Goal: Information Seeking & Learning: Learn about a topic

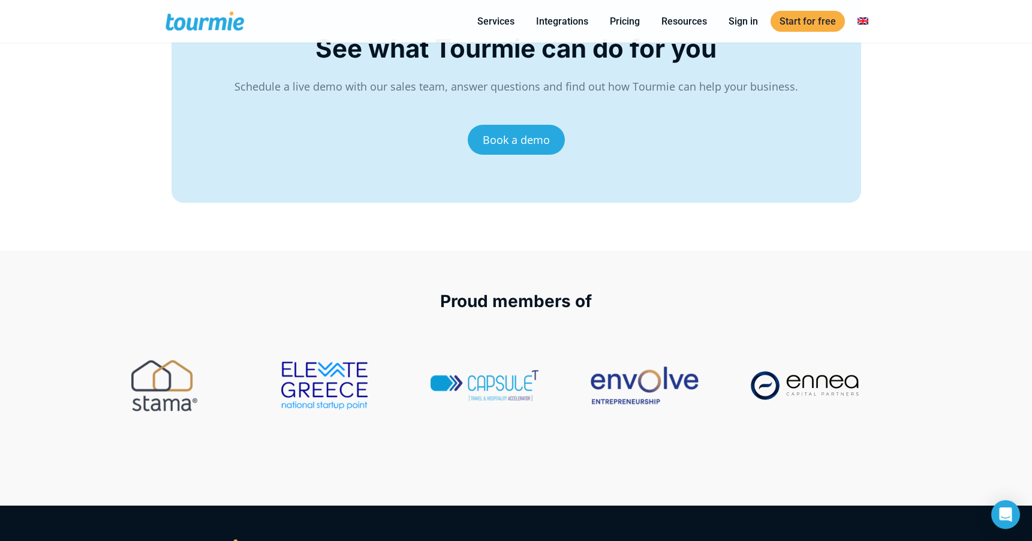
scroll to position [4816, 0]
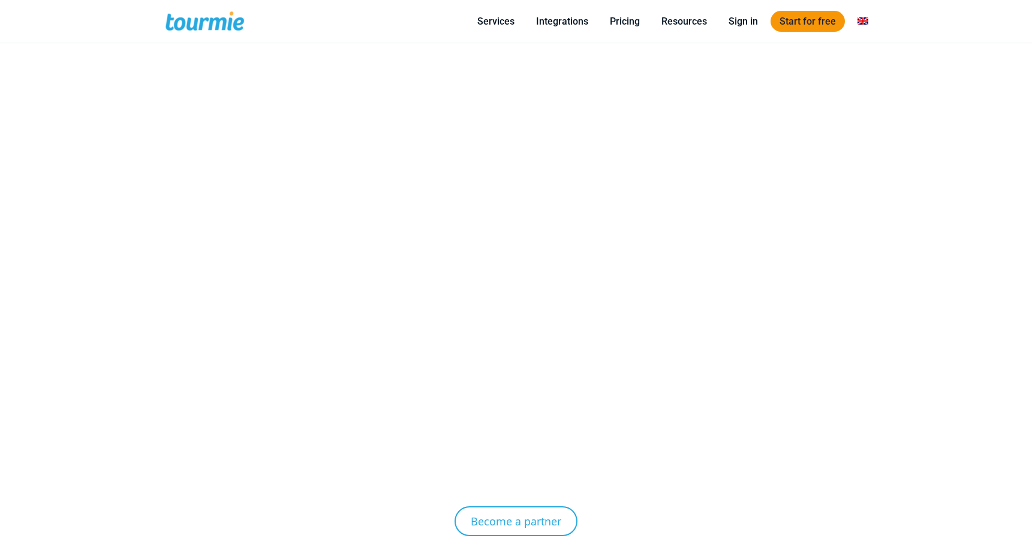
scroll to position [4816, 0]
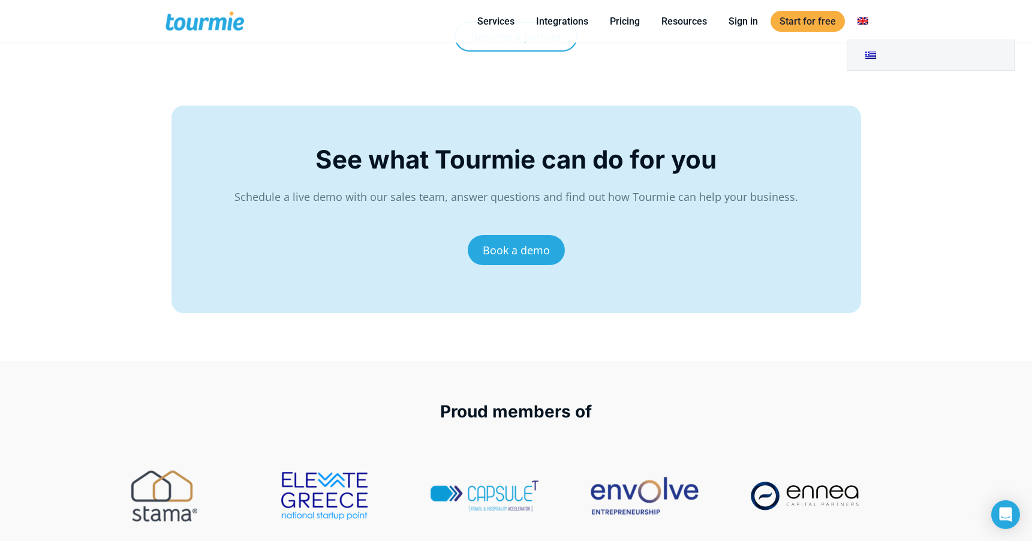
click at [862, 19] on link at bounding box center [862, 21] width 29 height 15
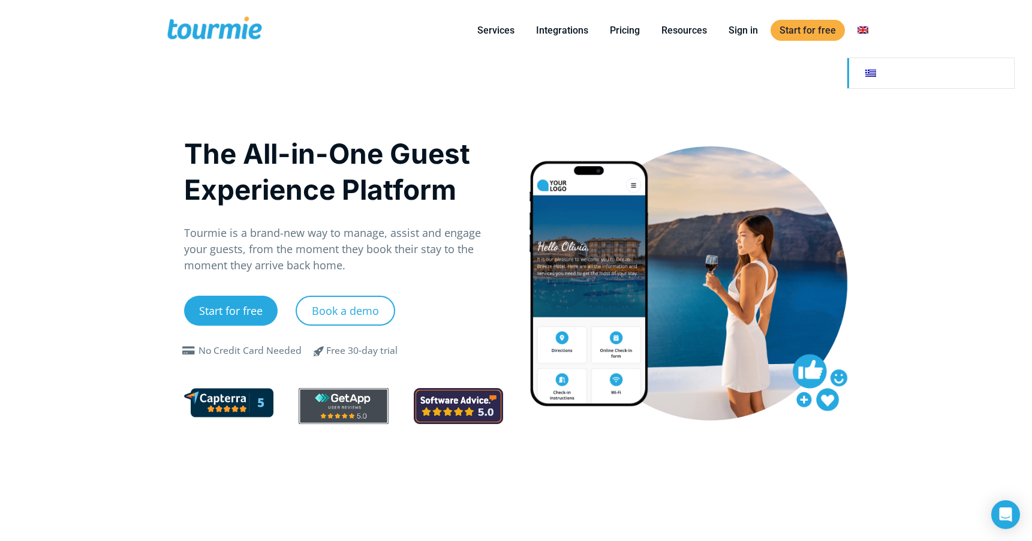
click at [866, 73] on link at bounding box center [930, 73] width 167 height 30
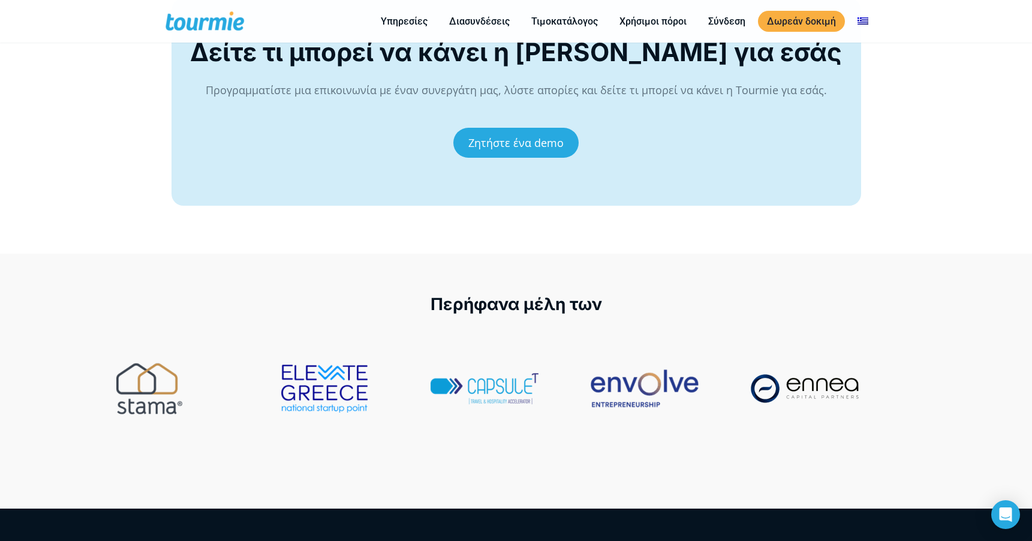
scroll to position [4866, 0]
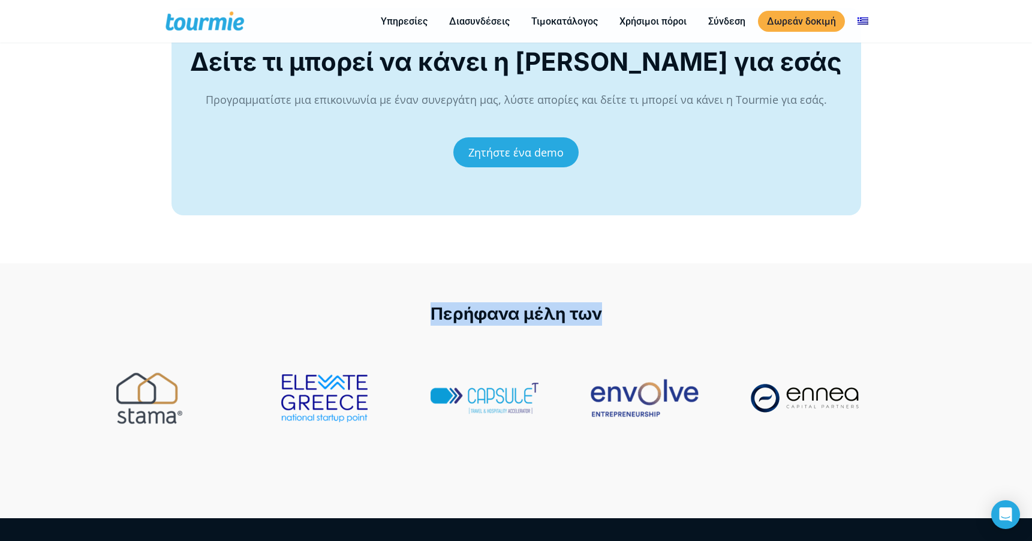
drag, startPoint x: 602, startPoint y: 297, endPoint x: 420, endPoint y: 303, distance: 181.8
click at [420, 304] on div "Περήφανα μέλη των" at bounding box center [516, 313] width 1007 height 23
copy span "Περήφανα μέλη των"
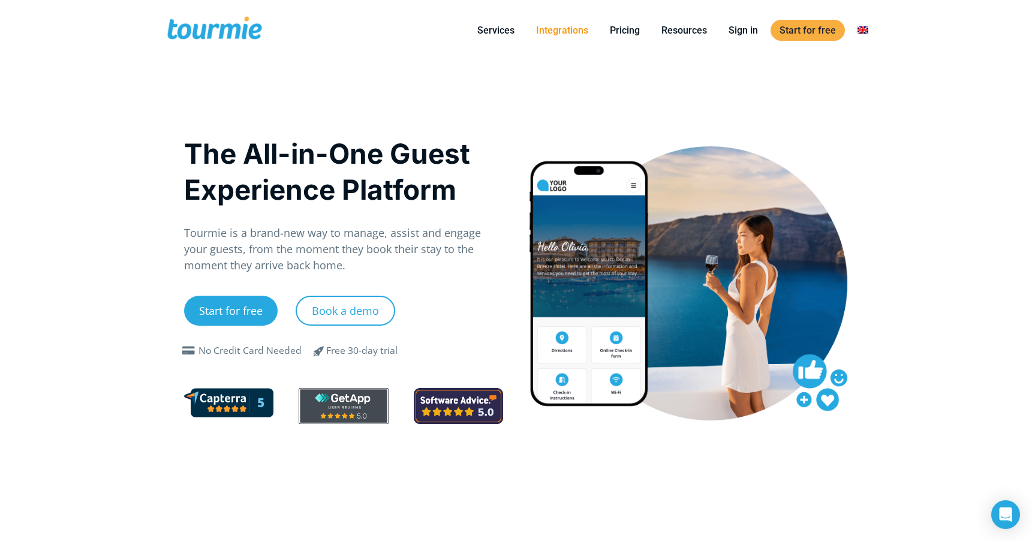
click at [549, 34] on link "Integrations" at bounding box center [562, 30] width 70 height 15
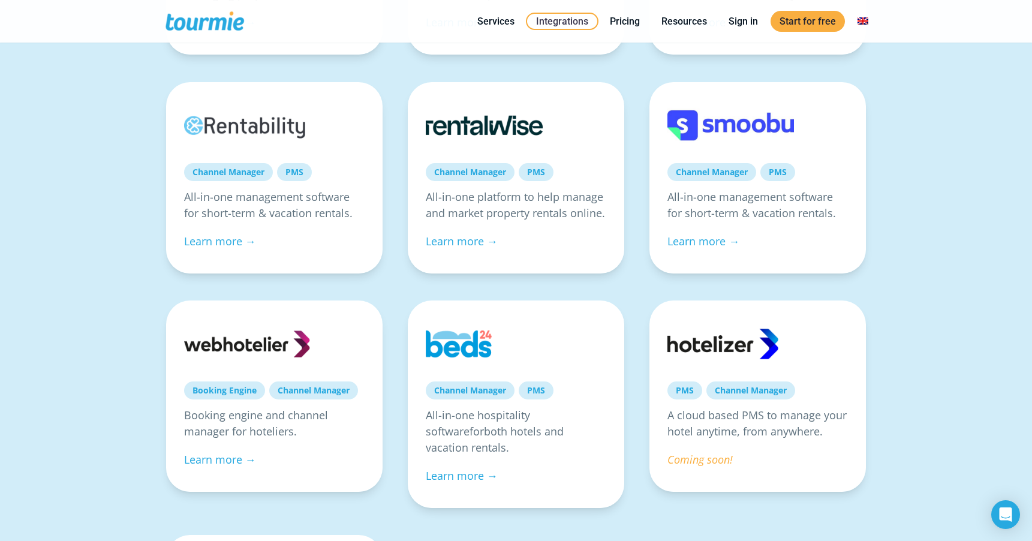
scroll to position [589, 0]
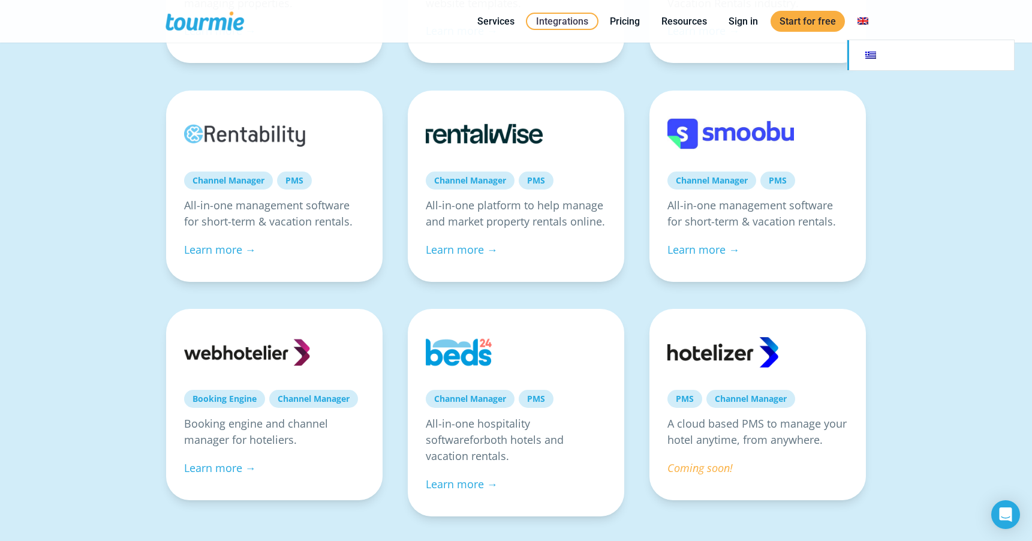
click at [868, 60] on link at bounding box center [930, 55] width 167 height 30
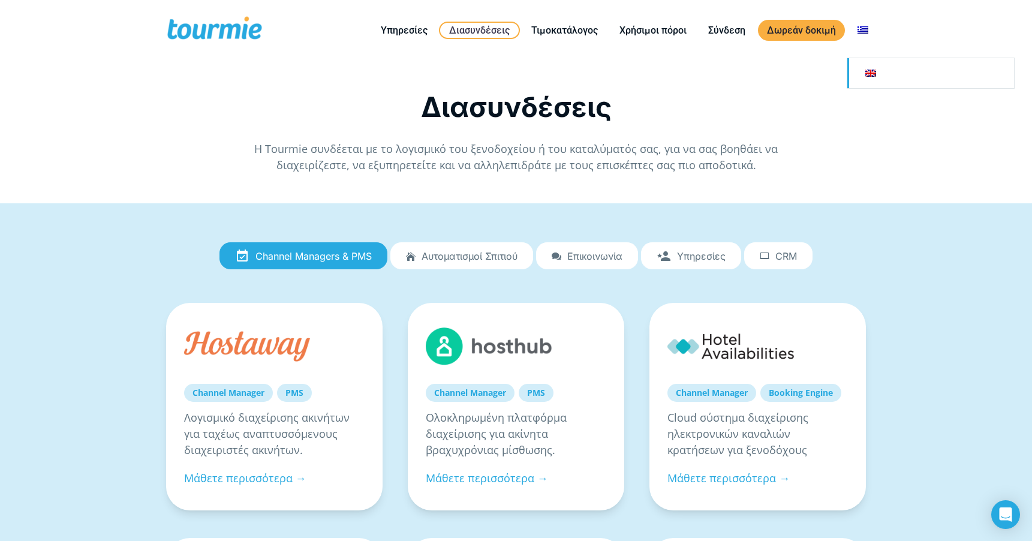
click at [872, 66] on link at bounding box center [930, 73] width 167 height 30
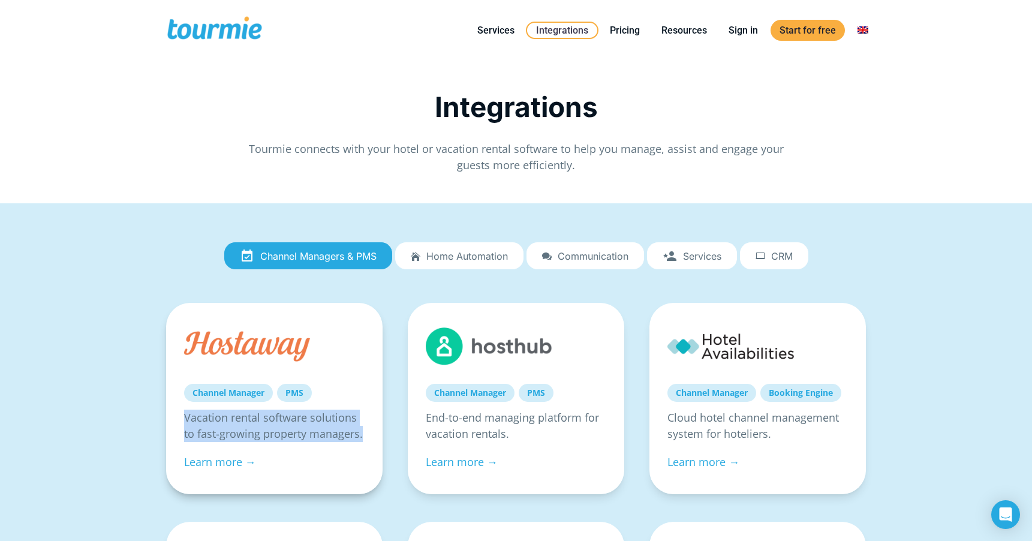
drag, startPoint x: 186, startPoint y: 413, endPoint x: 363, endPoint y: 437, distance: 178.4
click at [363, 437] on p "Vacation rental software solutions to fast-growing property managers." at bounding box center [274, 426] width 180 height 32
copy p "Vacation rental software solutions to fast-growing property managers."
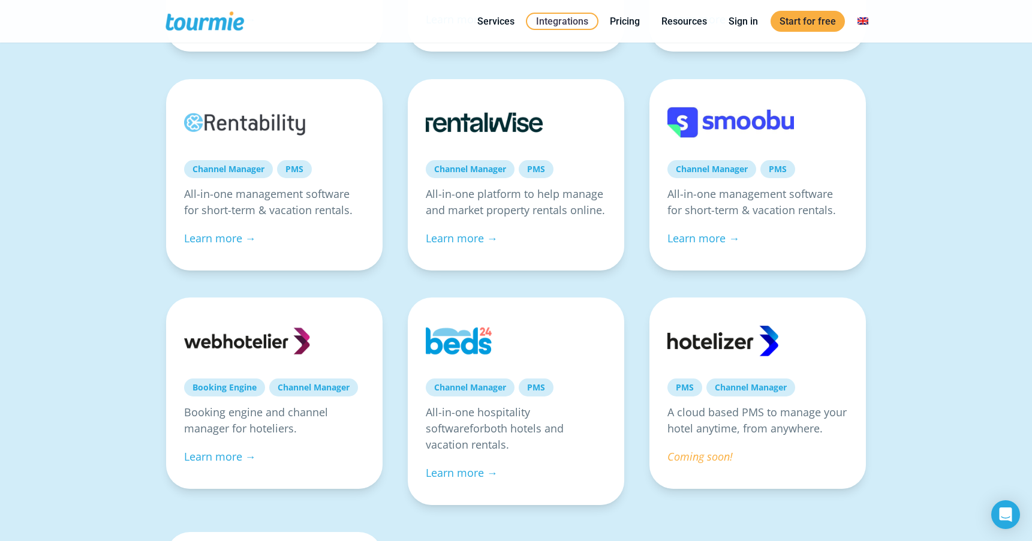
scroll to position [601, 0]
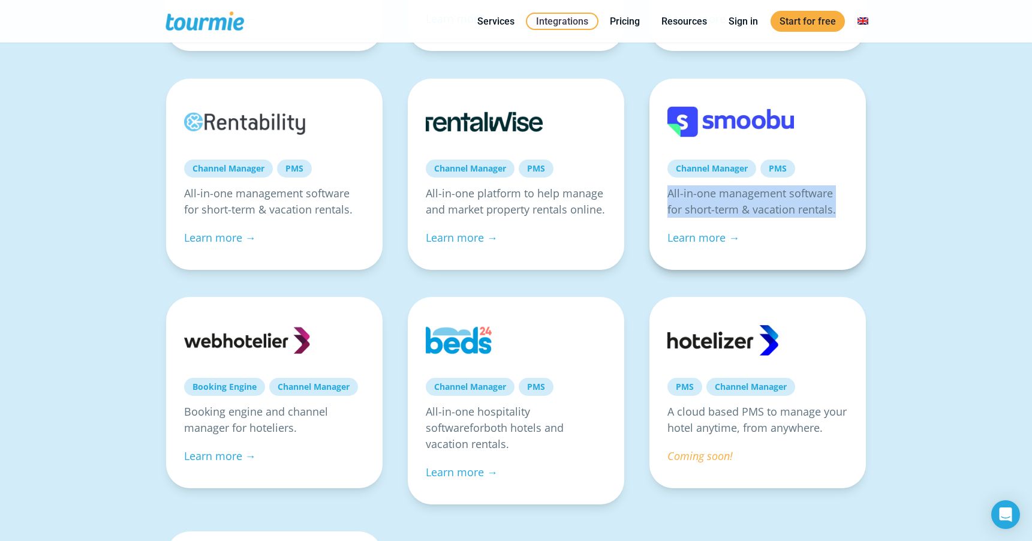
drag, startPoint x: 839, startPoint y: 207, endPoint x: 661, endPoint y: 192, distance: 178.8
click at [661, 192] on div "Channel Manager PMS All-in-one management software for short-term & vacation re…" at bounding box center [757, 174] width 216 height 191
copy p "All-in-one management software for short-term & vacation rentals."
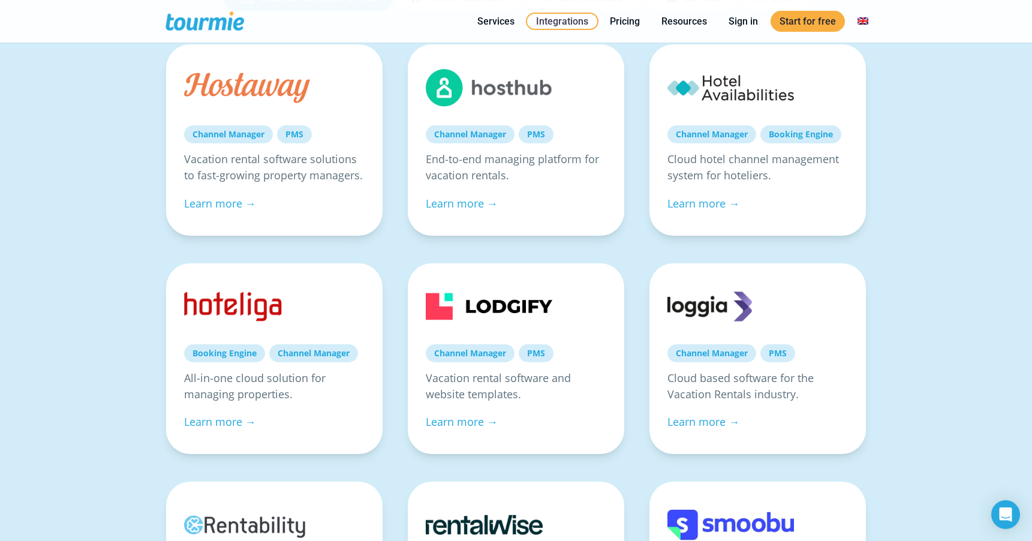
scroll to position [158, 0]
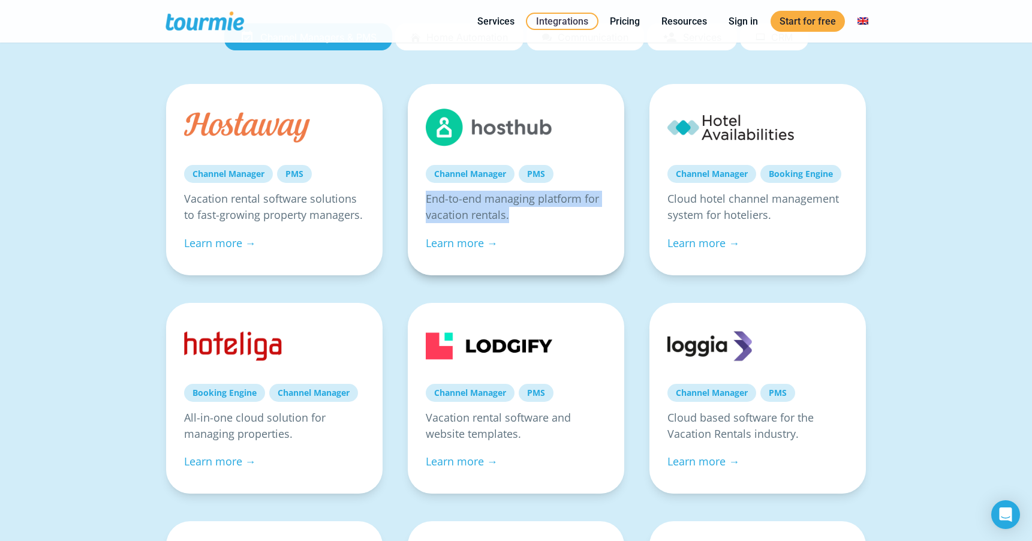
drag, startPoint x: 511, startPoint y: 213, endPoint x: 421, endPoint y: 198, distance: 91.1
click at [421, 198] on div "Channel Manager PMS End-to-end managing platform for vacation rentals. Learn mo…" at bounding box center [516, 179] width 216 height 191
copy p "End-to-end managing platform for vacation rentals."
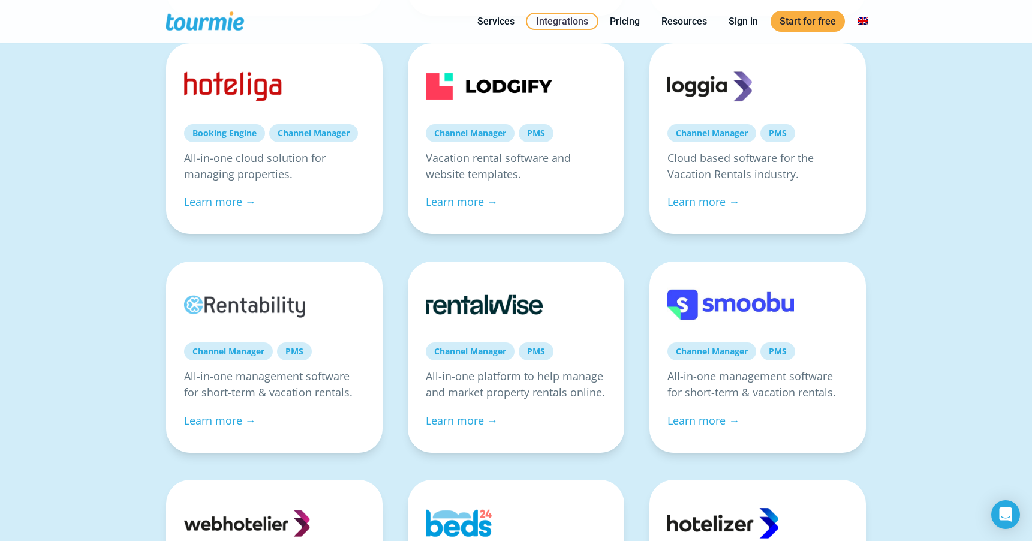
scroll to position [440, 0]
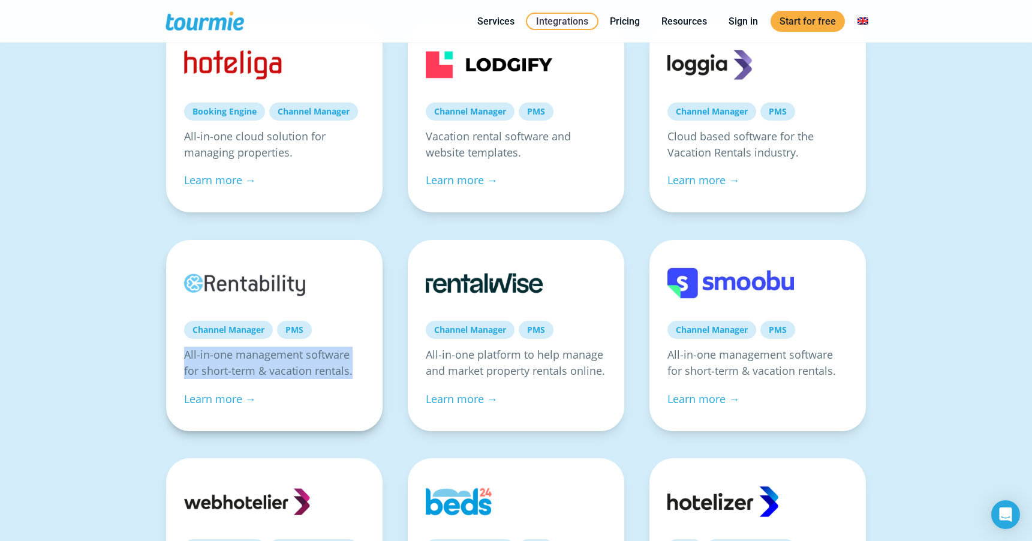
drag, startPoint x: 350, startPoint y: 372, endPoint x: 173, endPoint y: 358, distance: 178.0
click at [173, 358] on div "Channel Manager PMS All-in-one management software for short-term & vacation re…" at bounding box center [274, 335] width 216 height 191
copy p "All-in-one management software for short-term & vacation rentals."
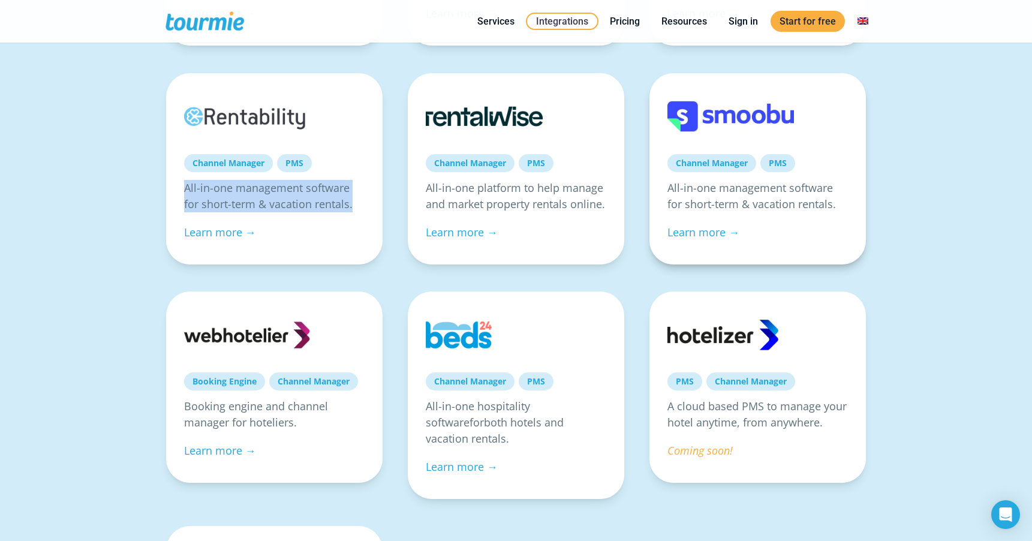
scroll to position [611, 0]
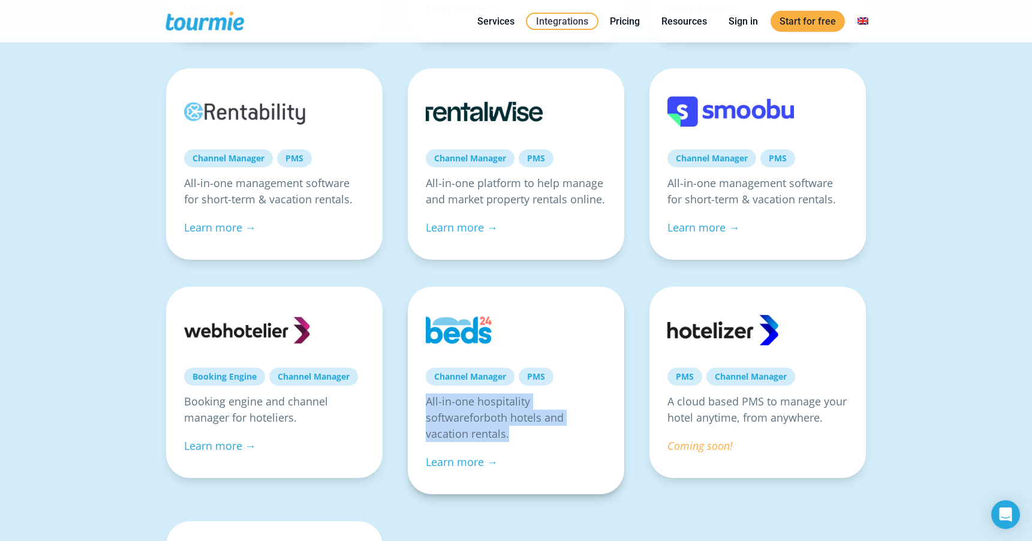
drag, startPoint x: 593, startPoint y: 417, endPoint x: 422, endPoint y: 405, distance: 171.3
click at [422, 405] on div "Channel Manager PMS All-in-one hospitality software for both hotels and vacatio…" at bounding box center [516, 390] width 216 height 207
copy p "All-in-one hospitality software for both hotels and vacation rentals ."
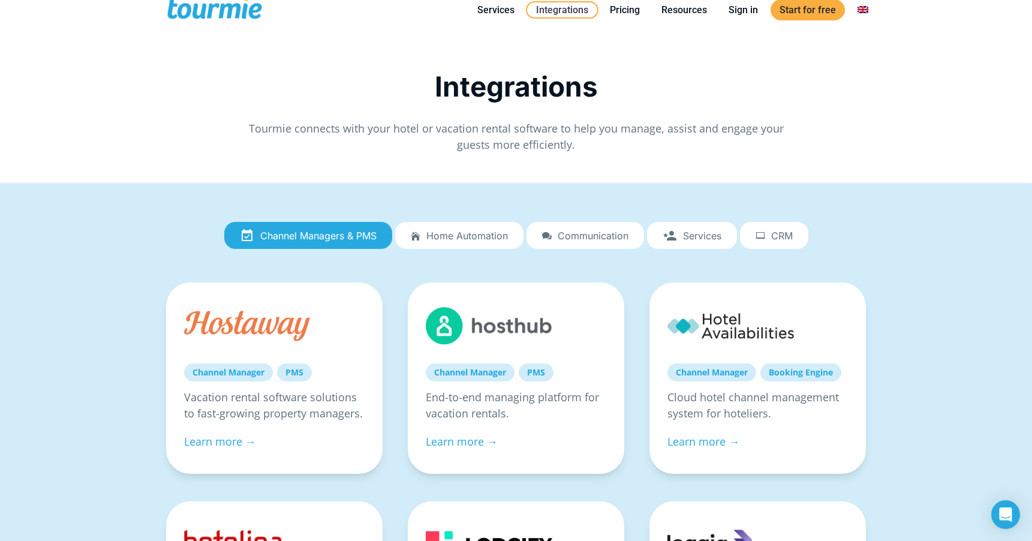
scroll to position [0, 0]
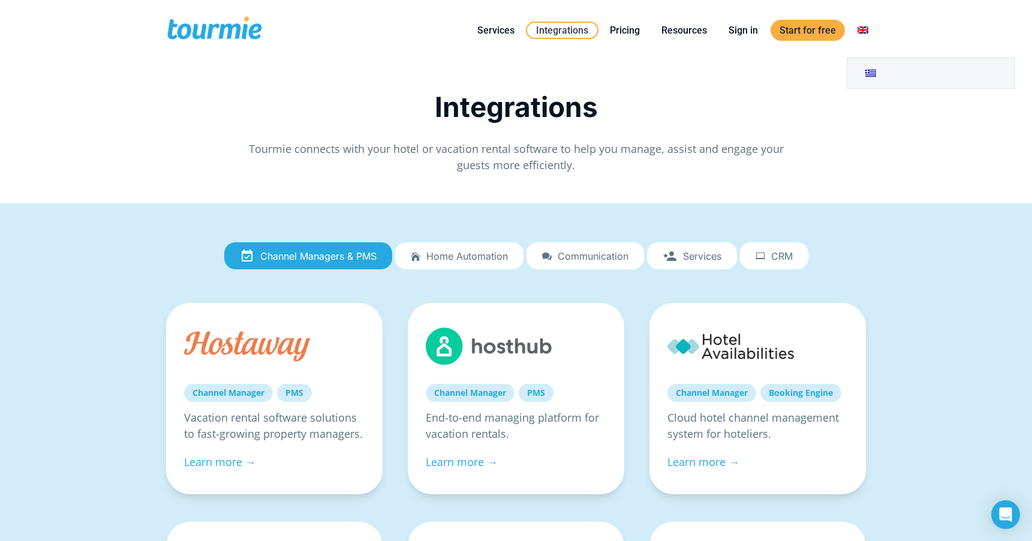
click at [860, 29] on link at bounding box center [862, 30] width 29 height 15
click at [872, 69] on link at bounding box center [930, 73] width 167 height 30
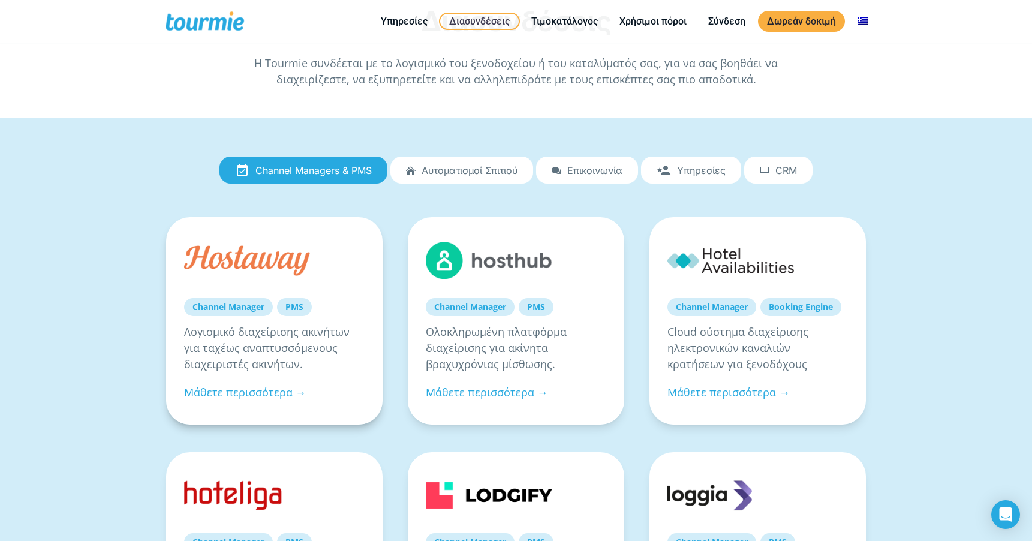
scroll to position [87, 0]
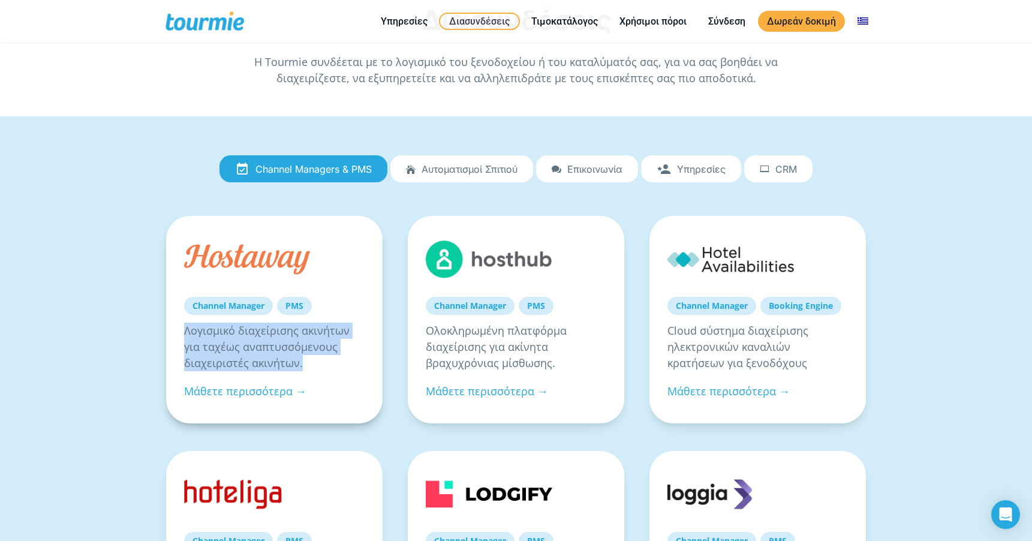
drag, startPoint x: 302, startPoint y: 362, endPoint x: 168, endPoint y: 335, distance: 136.4
click at [168, 335] on div "Channel Manager PMS Λογισμικό διαχείρισης ακινήτων για ταχέως αναπτυσσόμενους δ…" at bounding box center [274, 319] width 216 height 207
copy p "Λογισμικό διαχείρισης ακινήτων για ταχέως αναπτυσσόμενους διαχειριστές ακινήτων."
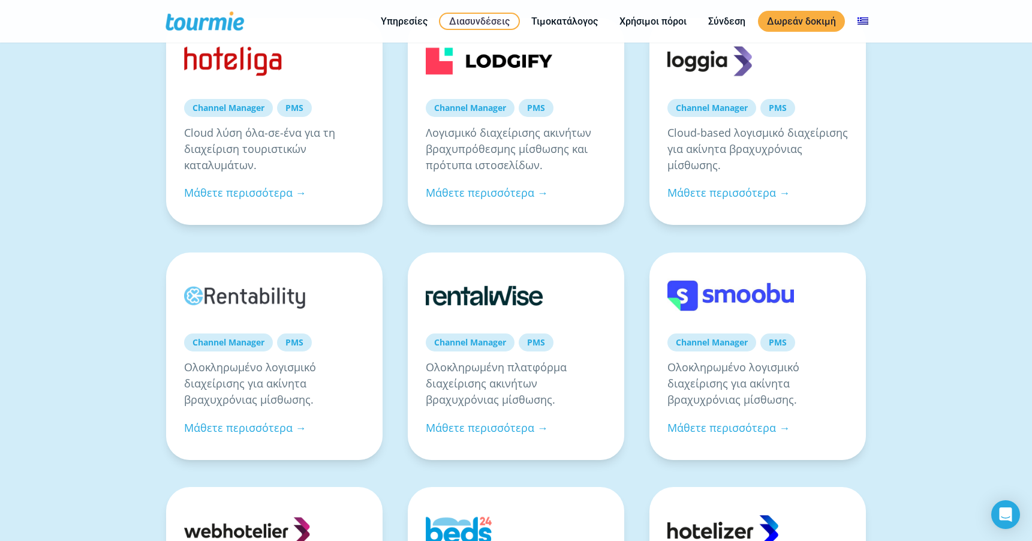
scroll to position [526, 0]
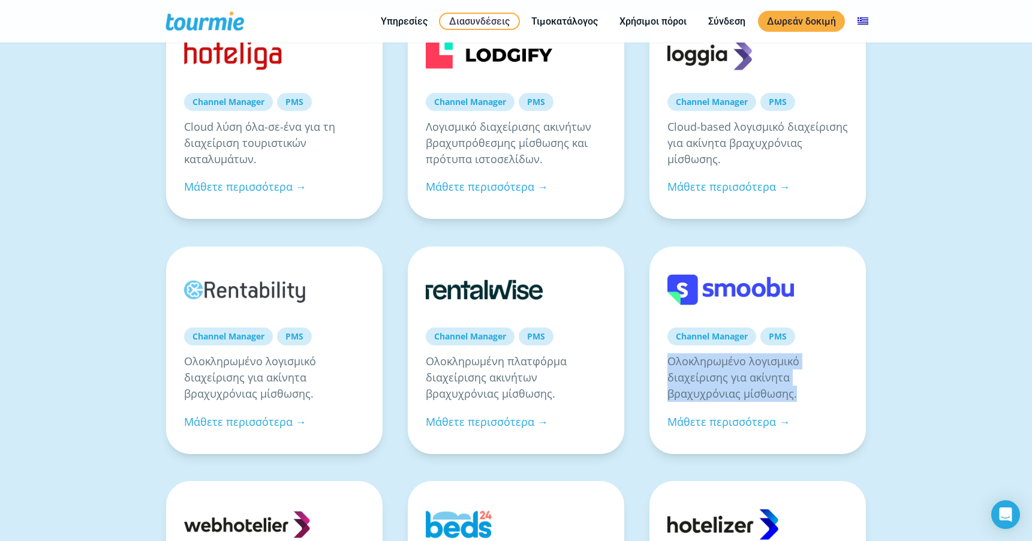
drag, startPoint x: 797, startPoint y: 395, endPoint x: 646, endPoint y: 358, distance: 155.6
click at [646, 358] on div "Channel Manager PMS Ολοκληρωμένο λογισμικό διαχείρισης για ακίνητα βραχυχρόνιας…" at bounding box center [758, 357] width 242 height 223
copy p "Ολοκληρωμένο λογισμικό διαχείρισης για ακίνητα βραχυχρόνιας μίσθωσης."
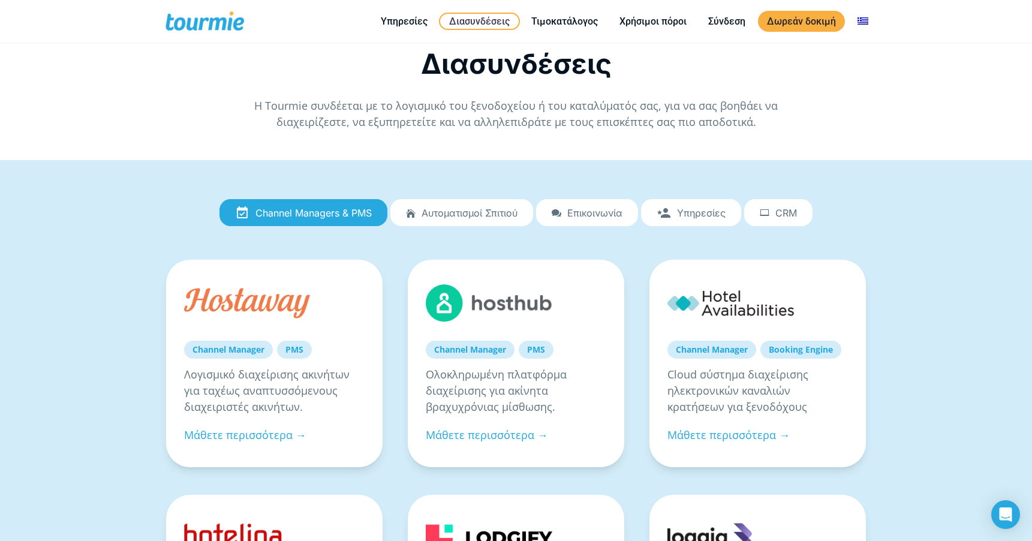
scroll to position [44, 0]
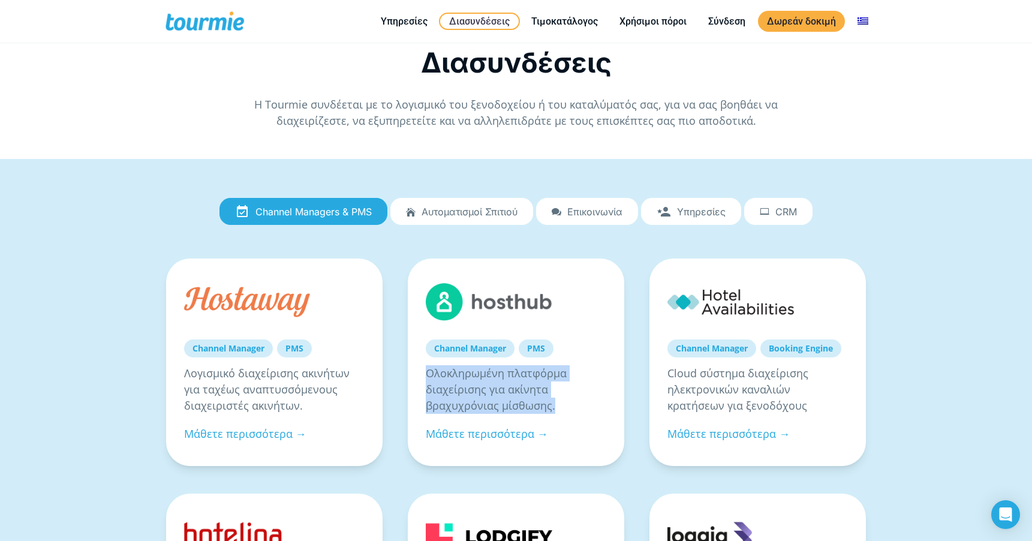
drag, startPoint x: 554, startPoint y: 404, endPoint x: 404, endPoint y: 369, distance: 154.5
click at [404, 369] on div "Channel Manager PMS Ολοκληρωμένη πλατφόρμα διαχείρισης για ακίνητα βραχυχρόνιας…" at bounding box center [516, 369] width 242 height 223
copy p "Ολοκληρωμένη πλατφόρμα διαχείρισης για ακίνητα βραχυχρόνιας μίσθωσης."
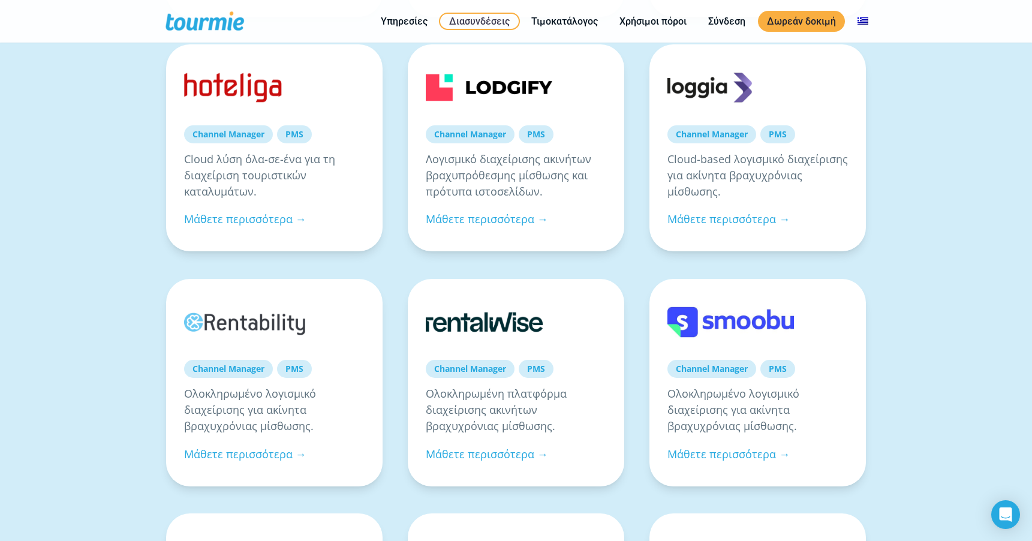
scroll to position [496, 0]
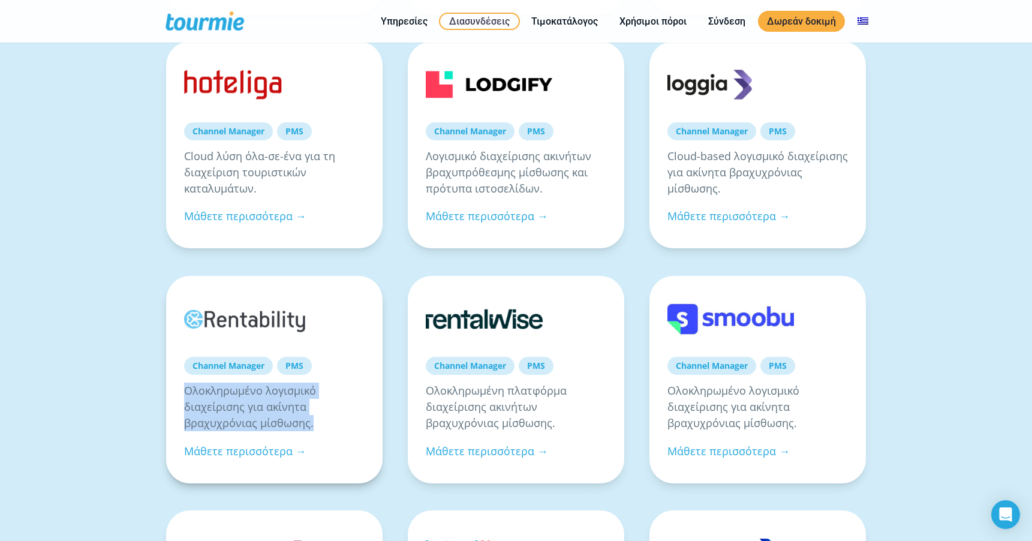
drag, startPoint x: 314, startPoint y: 421, endPoint x: 171, endPoint y: 390, distance: 146.7
click at [171, 390] on div "Channel Manager PMS Ολοκληρωμένο λογισμικό διαχείρισης για ακίνητα βραχυχρόνιας…" at bounding box center [274, 379] width 216 height 207
copy p "Ολοκληρωμένο λογισμικό διαχείρισης για ακίνητα βραχυχρόνιας μίσθωσης."
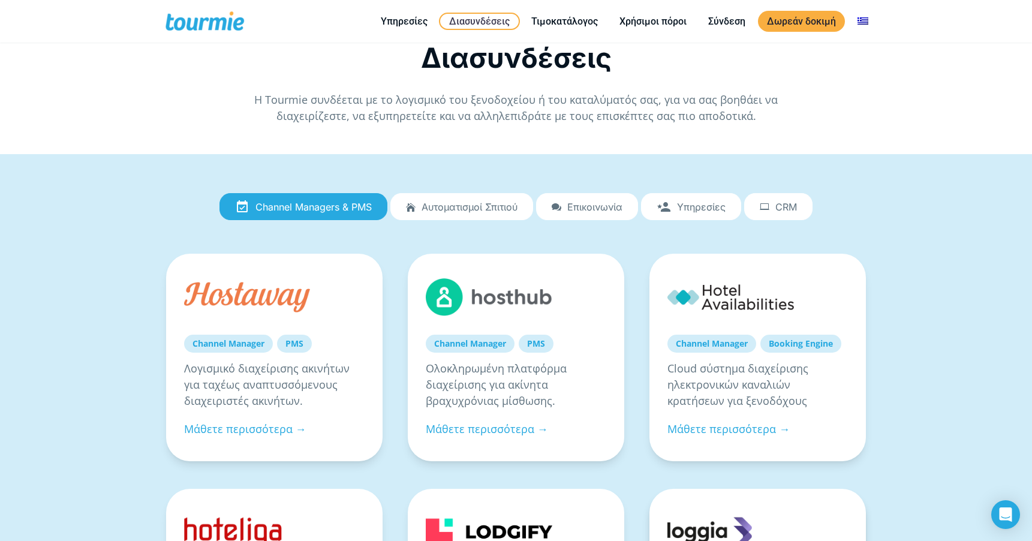
scroll to position [98, 0]
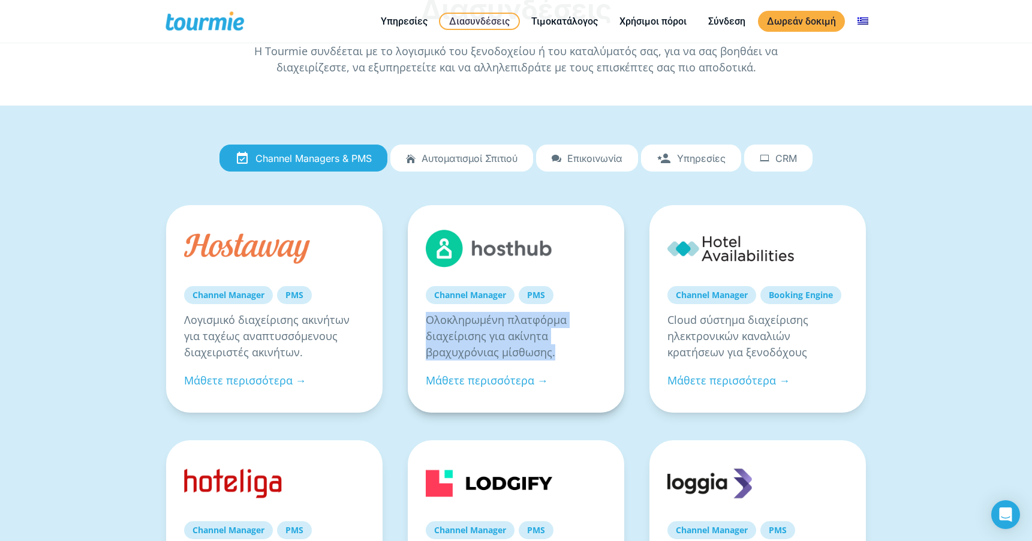
drag, startPoint x: 556, startPoint y: 356, endPoint x: 414, endPoint y: 322, distance: 146.2
click at [414, 322] on div "Channel Manager PMS Ολοκληρωμένη πλατφόρμα διαχείρισης για ακίνητα βραχυχρόνιας…" at bounding box center [516, 308] width 216 height 207
copy p "Ολοκληρωμένη πλατφόρμα διαχείρισης για ακίνητα βραχυχρόνιας μίσθωσης."
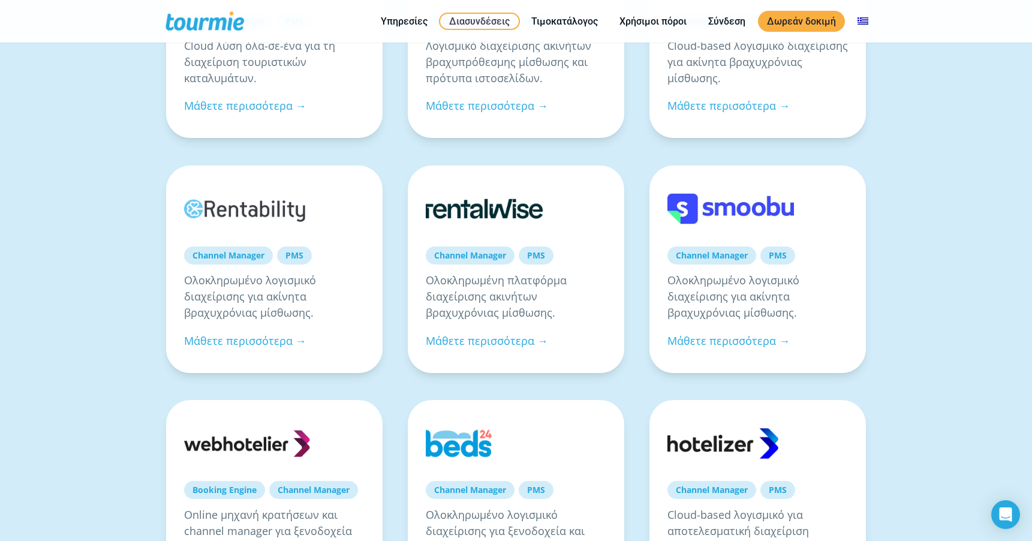
scroll to position [618, 0]
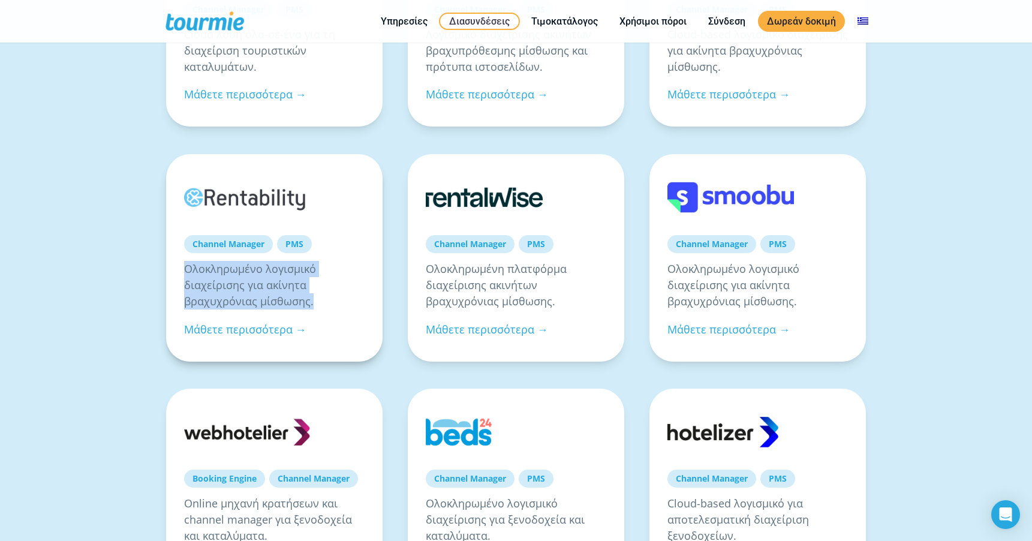
drag, startPoint x: 315, startPoint y: 302, endPoint x: 170, endPoint y: 261, distance: 150.1
click at [170, 261] on div "Channel Manager PMS Ολοκληρωμένο λογισμικό διαχείρισης για ακίνητα βραχυχρόνιας…" at bounding box center [274, 257] width 216 height 207
copy p "Ολοκληρωμένο λογισμικό διαχείρισης για ακίνητα βραχυχρόνιας μίσθωσης."
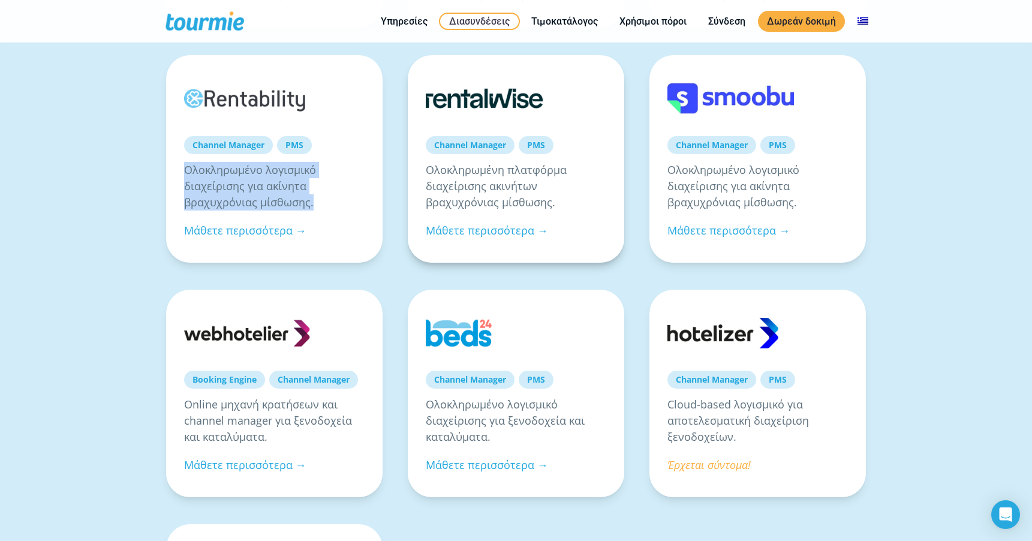
scroll to position [742, 0]
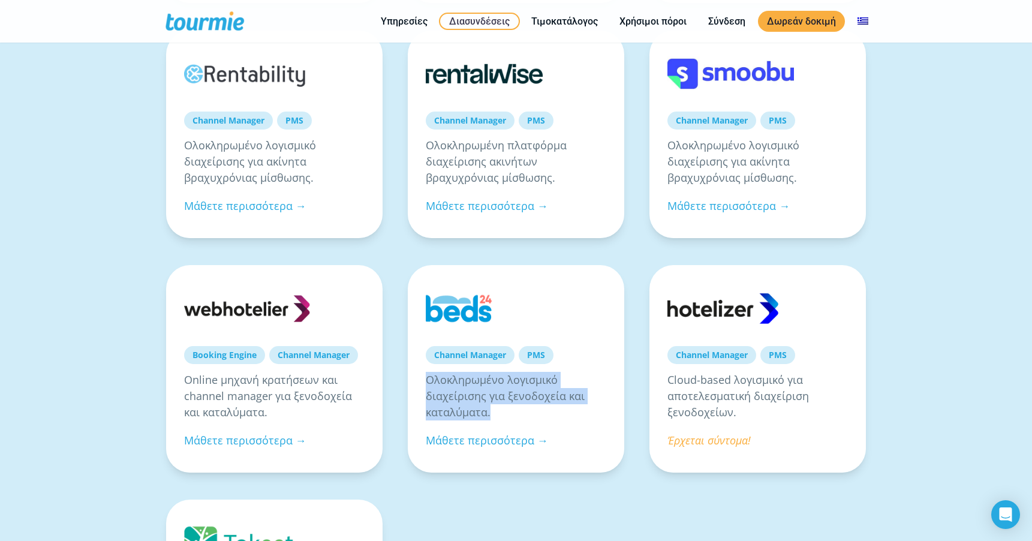
drag, startPoint x: 493, startPoint y: 411, endPoint x: 404, endPoint y: 378, distance: 95.2
click at [404, 378] on div "Channel Manager PMS Ολοκληρωμένο λογισμικό διαχείρισης για ξενοδοχεία και καταλ…" at bounding box center [516, 376] width 242 height 223
copy p "Ολοκληρωμένο λογισμικό διαχείρισης για ξενοδοχεία και καταλύματα."
